Goal: Find specific page/section: Find specific page/section

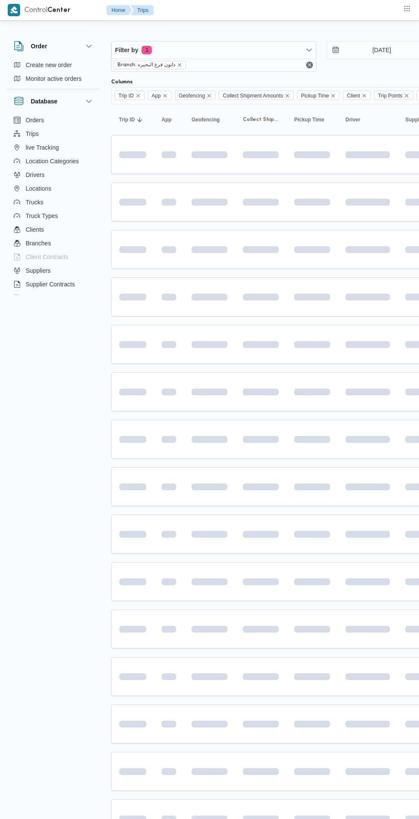
scroll to position [0, 1]
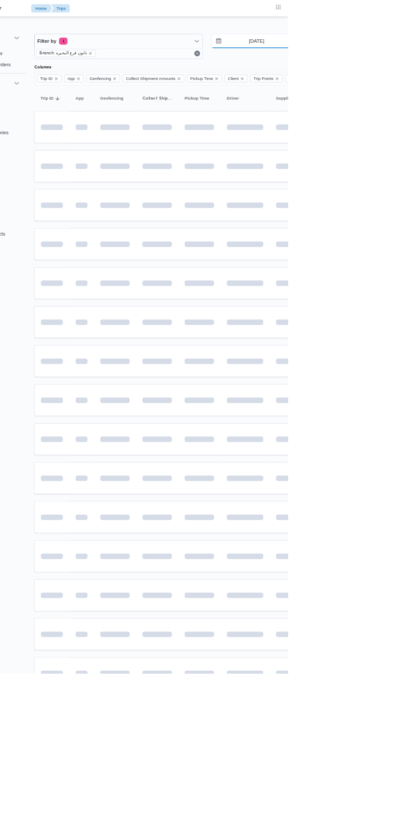
click at [381, 53] on input "[DATE]" at bounding box center [374, 49] width 97 height 17
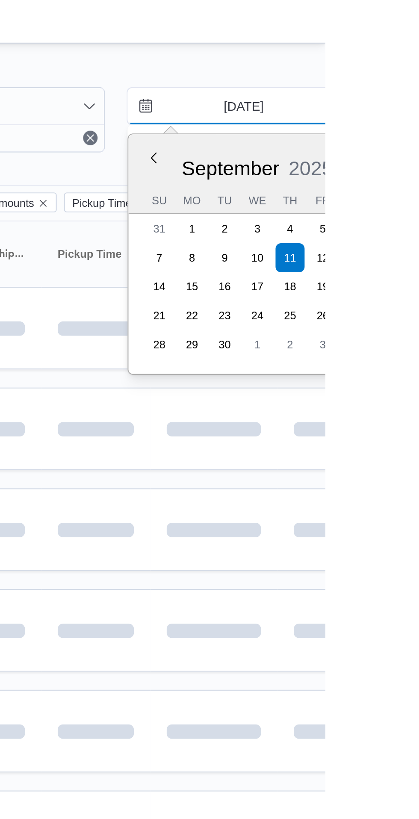
type input "[DATE]"
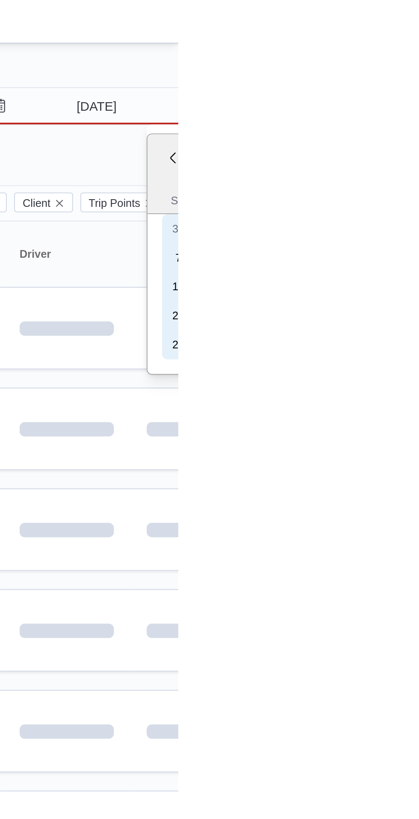
type input "[DATE]"
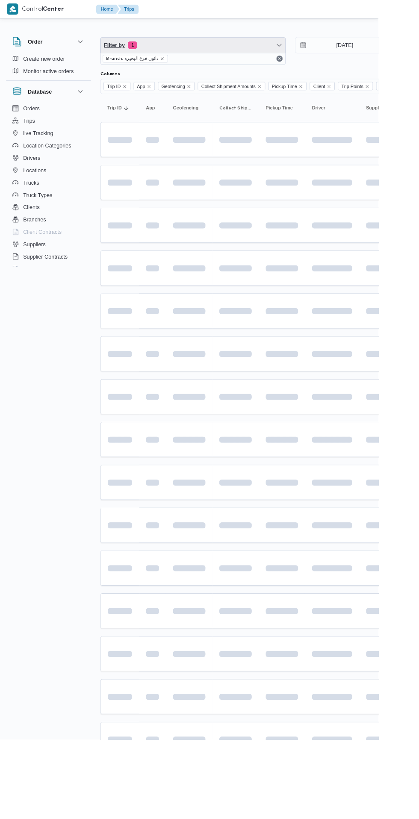
click at [166, 50] on span "Filter by 1" at bounding box center [214, 49] width 204 height 17
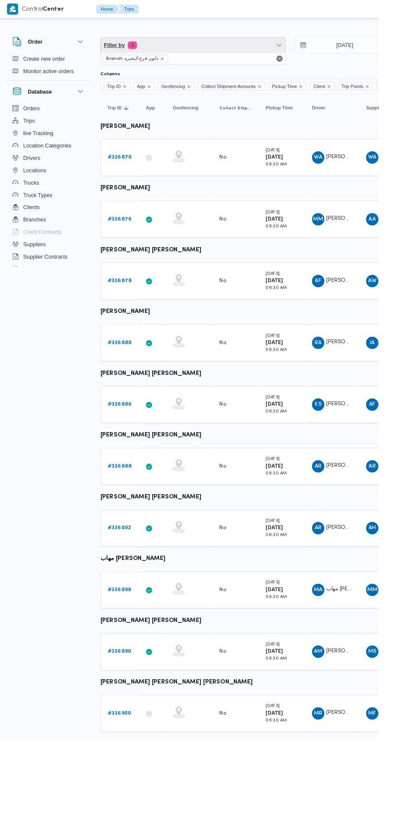
click at [181, 51] on span "Filter by 1" at bounding box center [214, 49] width 204 height 17
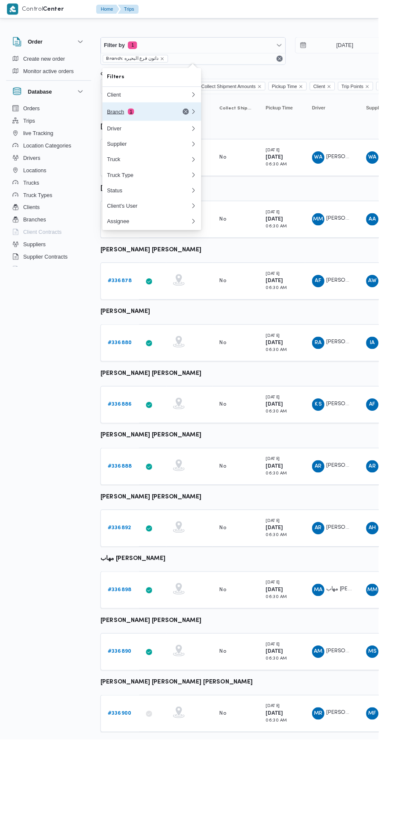
click at [146, 119] on div "Branch 1" at bounding box center [164, 123] width 103 height 21
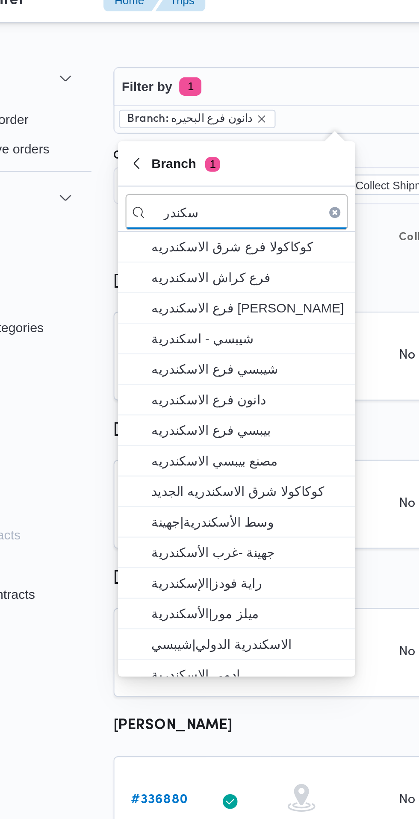
type input "سكندر"
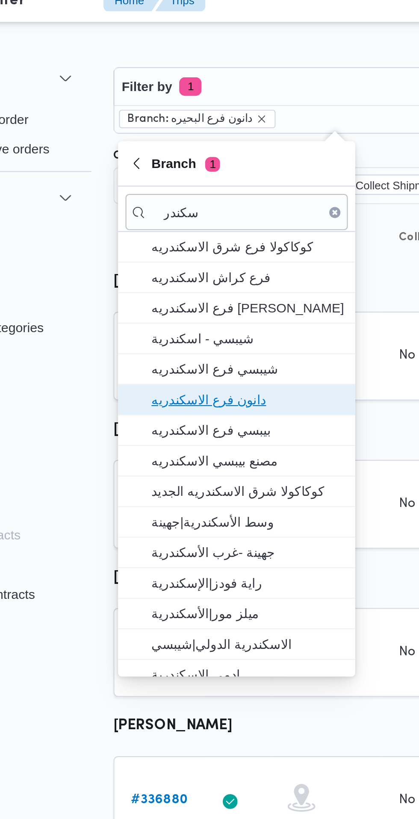
click at [191, 197] on span "دانون فرع الاسكندريه" at bounding box center [173, 194] width 89 height 10
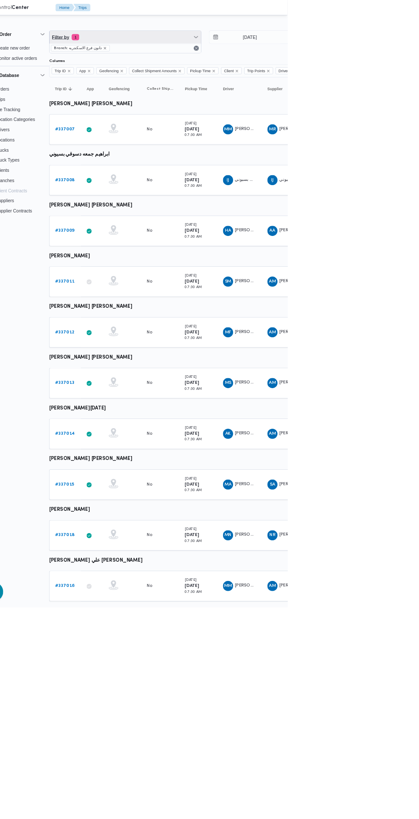
click at [196, 46] on span "Filter by 1" at bounding box center [200, 49] width 204 height 17
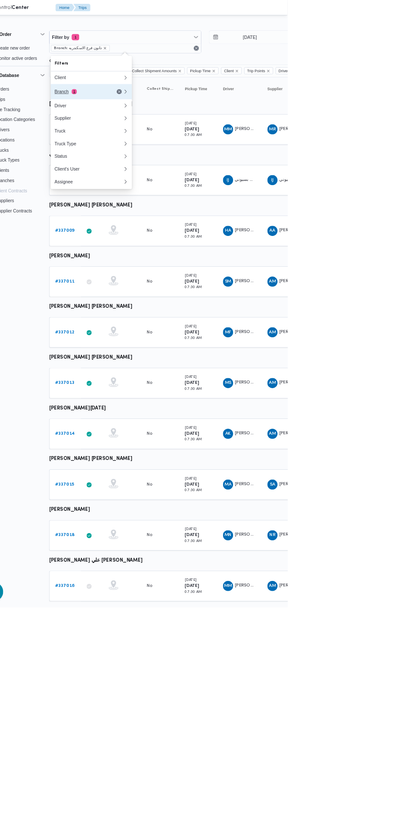
click at [145, 128] on div "Branch 1" at bounding box center [151, 123] width 103 height 21
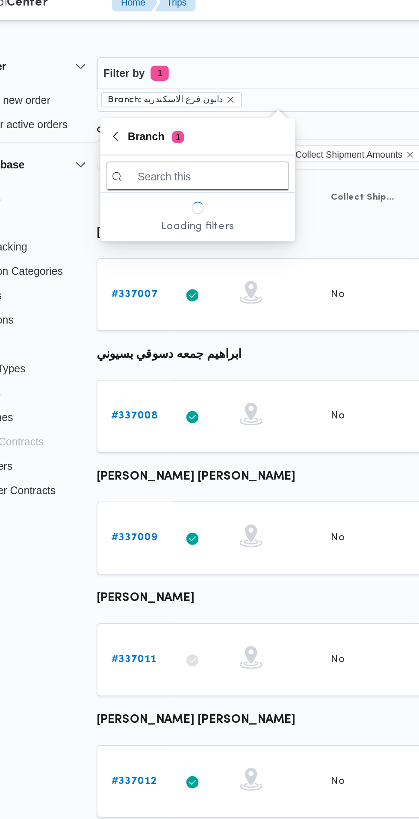
scroll to position [0, 13]
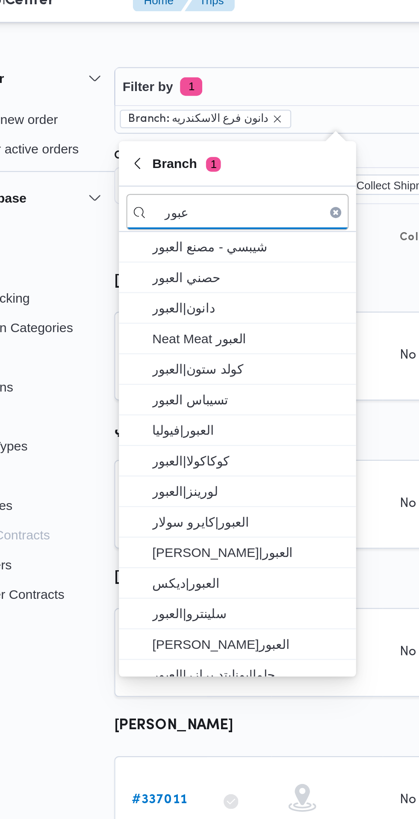
type input "عبور"
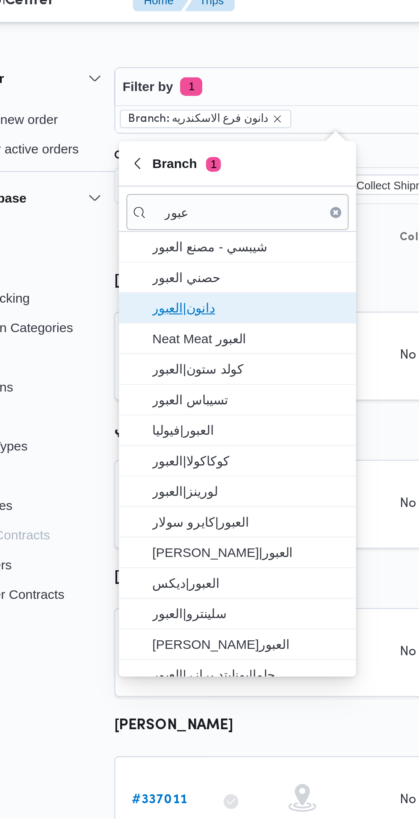
click at [174, 152] on span "دانون|العبور" at bounding box center [159, 152] width 89 height 10
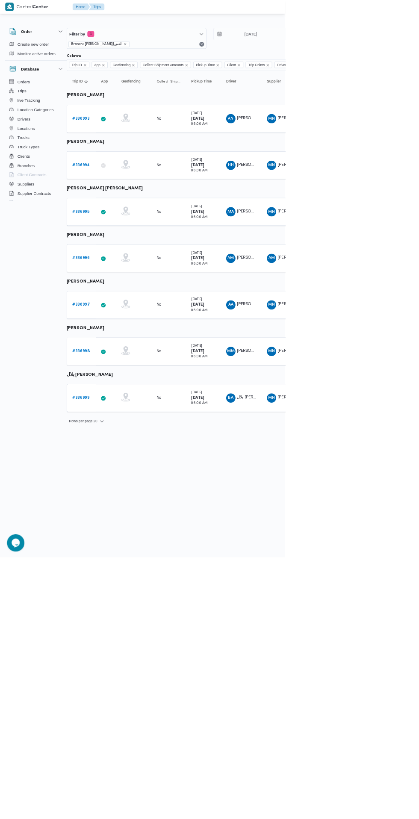
scroll to position [0, 13]
